Goal: Navigation & Orientation: Find specific page/section

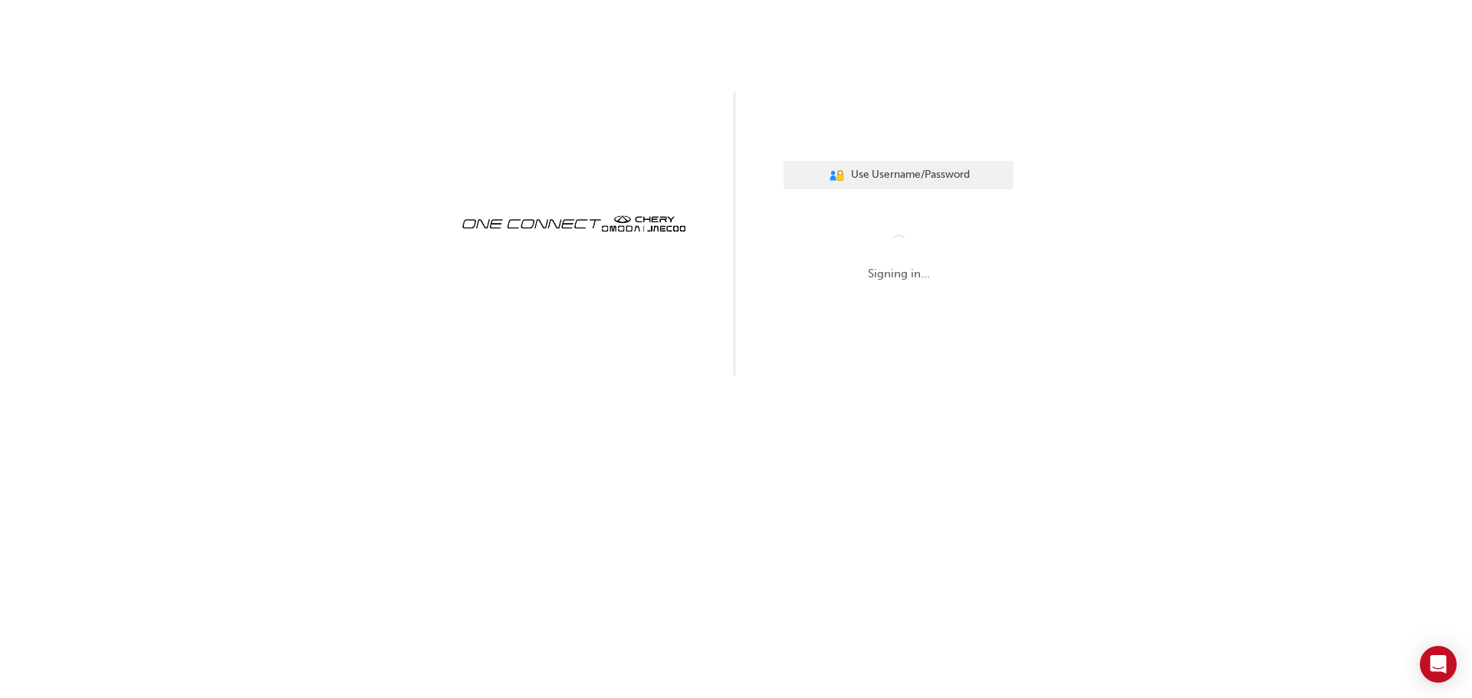
click at [316, 331] on div "User Authentication Icon - Blue Person, Gold Lock Use Username/Password Signing…" at bounding box center [736, 188] width 1472 height 376
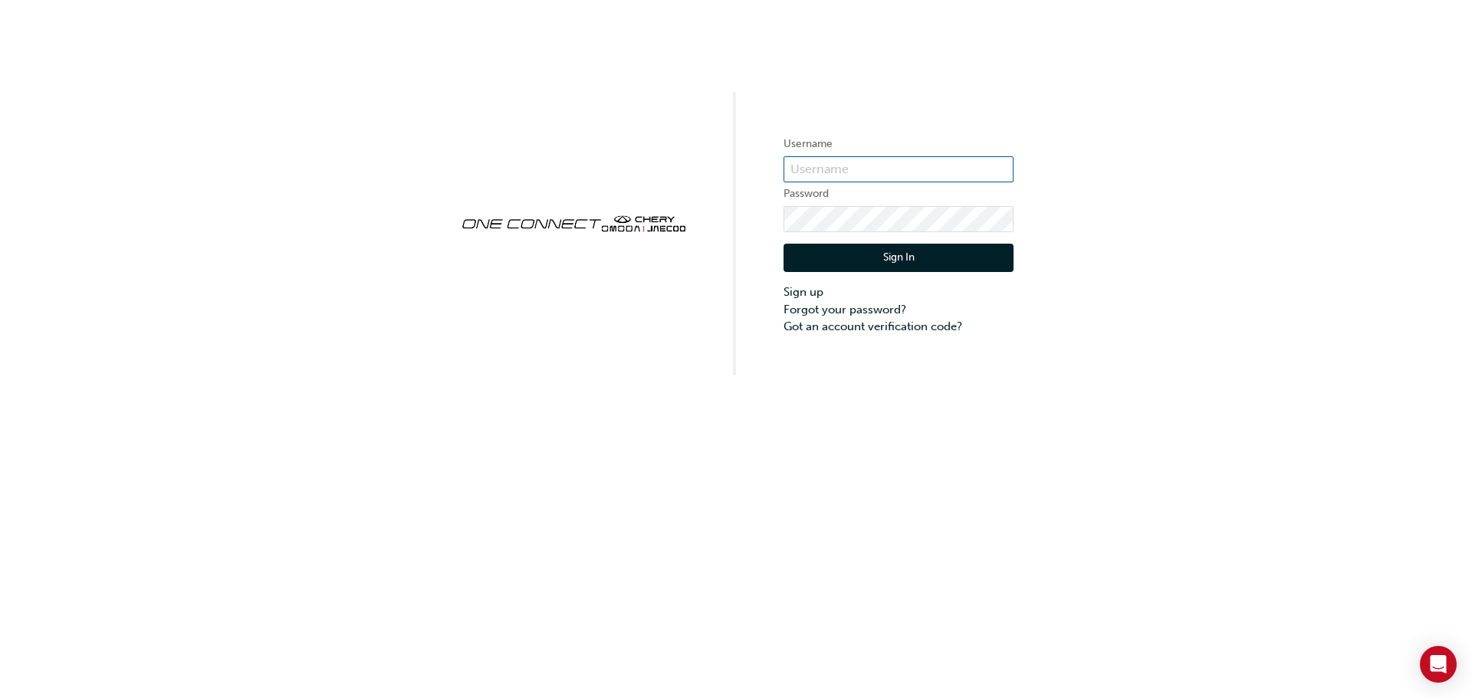
click at [862, 167] on input "text" at bounding box center [898, 169] width 230 height 26
type input "[PERSON_NAME][EMAIL_ADDRESS][DOMAIN_NAME]"
click button "Sign In" at bounding box center [898, 258] width 230 height 29
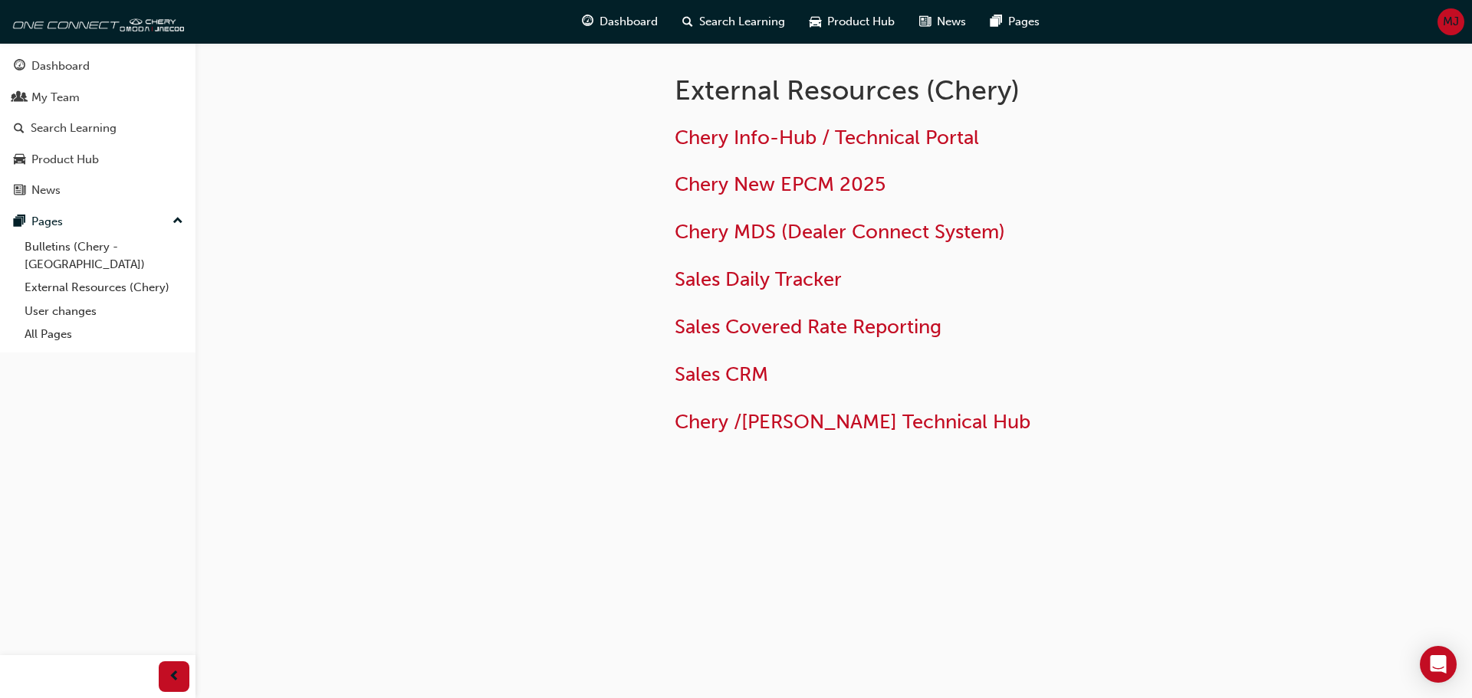
click at [307, 171] on div "External Resources (Chery) Chery Info-Hub / Technical Portal Chery New EPCM 202…" at bounding box center [736, 349] width 1472 height 698
click at [48, 91] on div "My Team" at bounding box center [55, 98] width 48 height 18
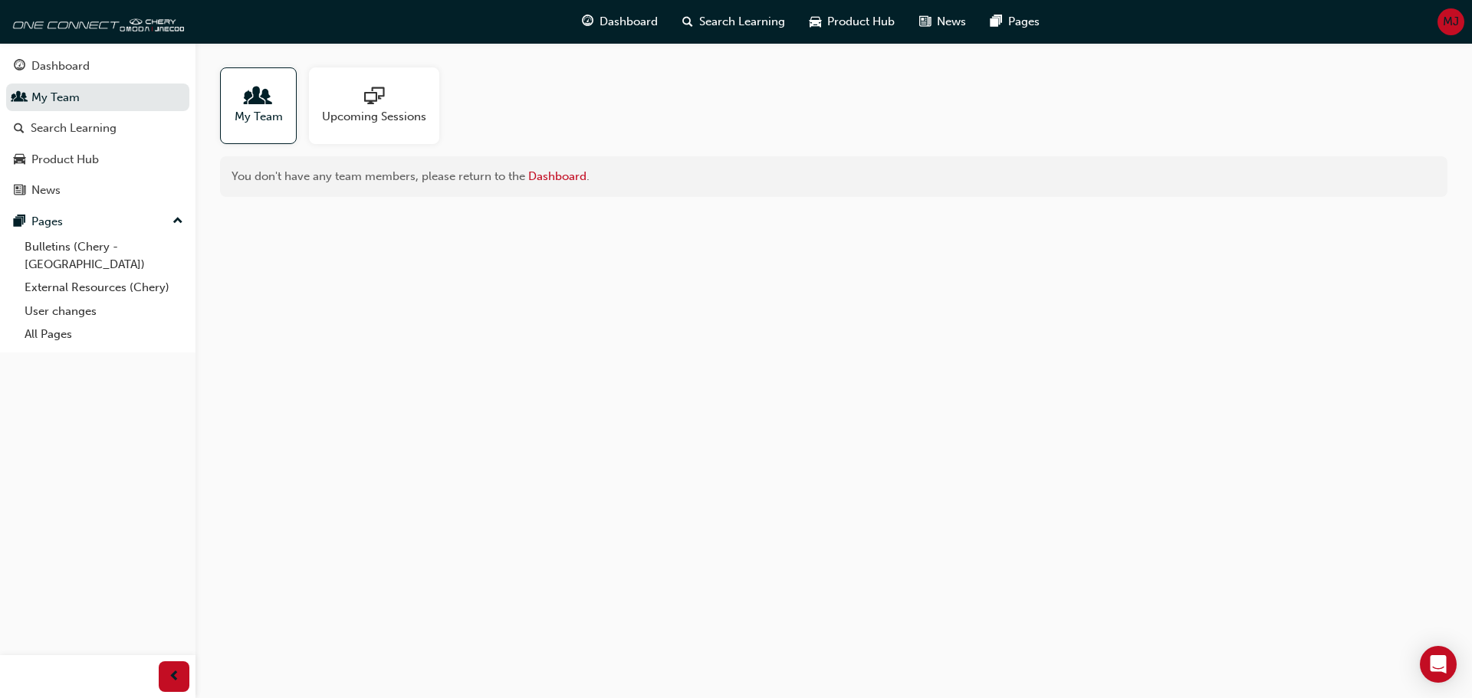
click at [263, 108] on span "people-icon" at bounding box center [258, 97] width 20 height 21
click at [392, 100] on div at bounding box center [374, 97] width 104 height 21
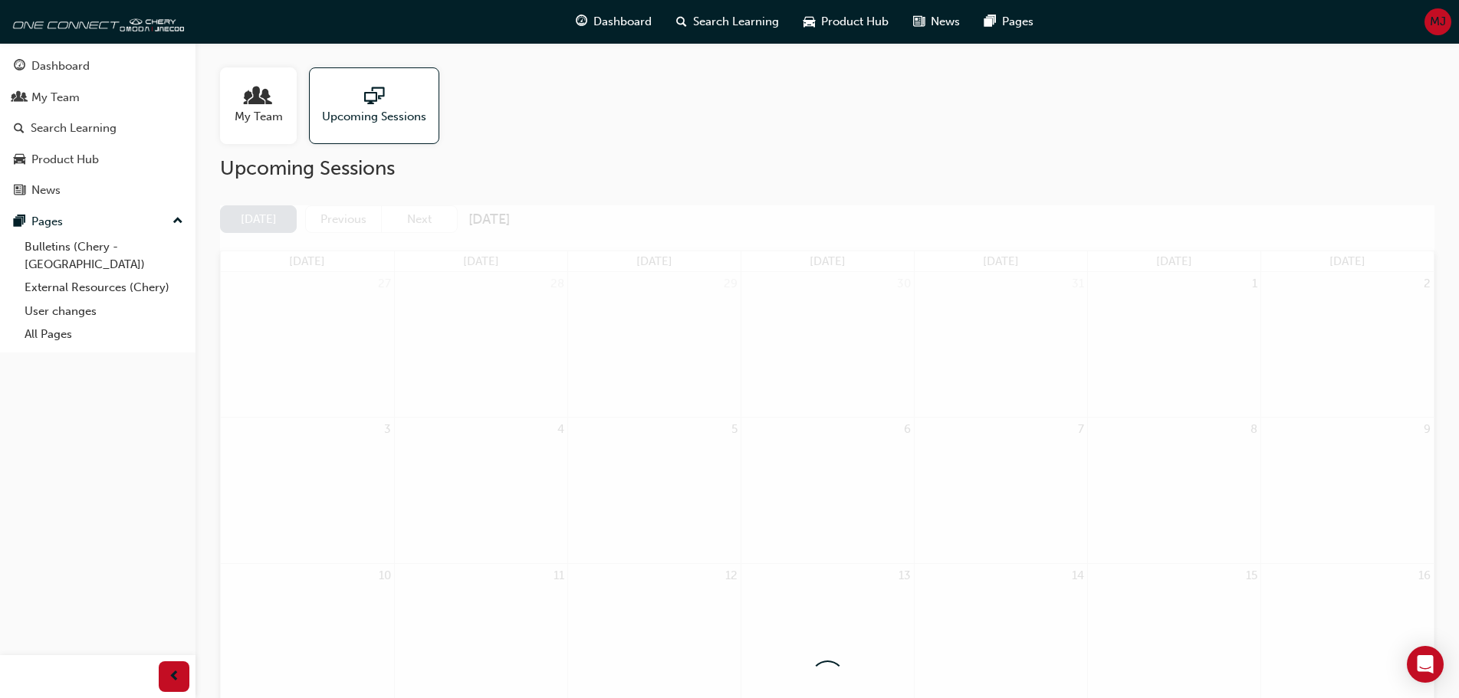
click at [386, 102] on div at bounding box center [374, 97] width 104 height 21
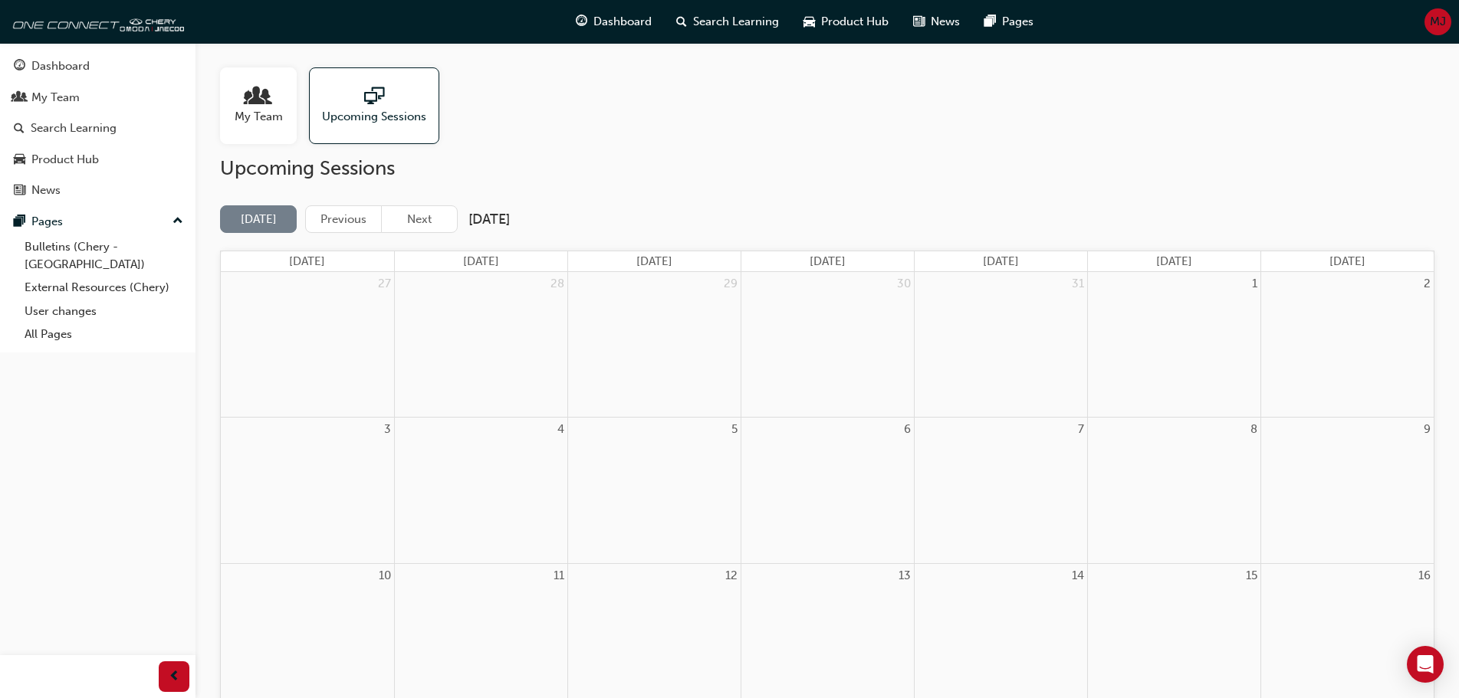
click at [250, 100] on span "people-icon" at bounding box center [258, 97] width 20 height 21
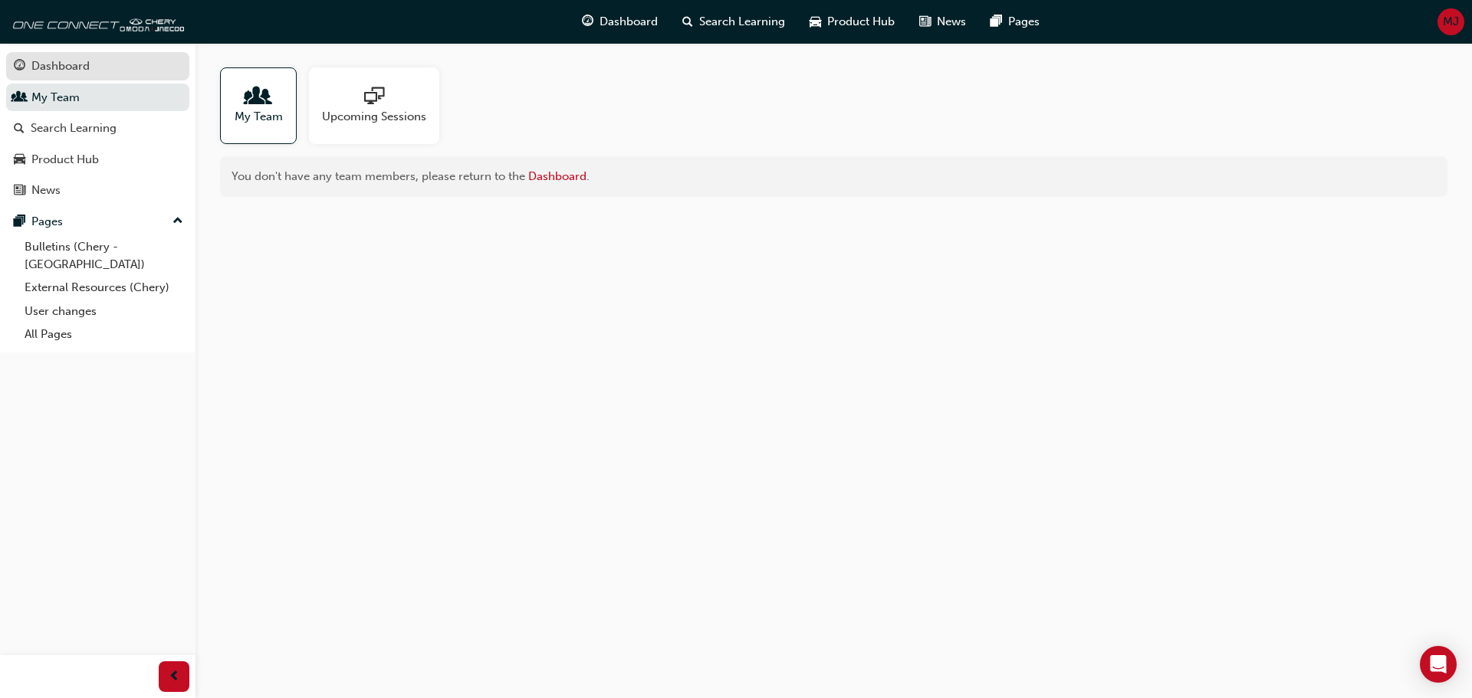
click at [63, 58] on div "Dashboard" at bounding box center [60, 66] width 58 height 18
